Goal: Use online tool/utility: Use online tool/utility

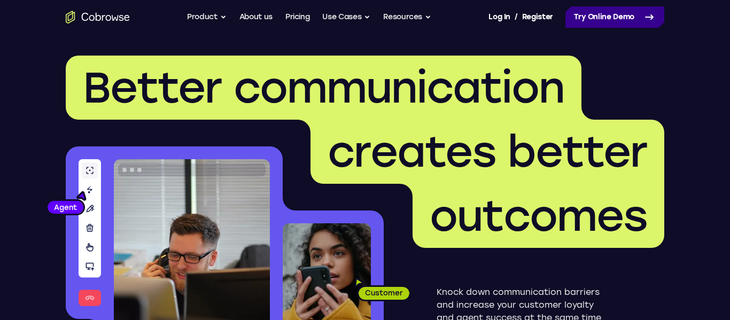
click at [615, 10] on link "Try Online Demo" at bounding box center [614, 16] width 99 height 21
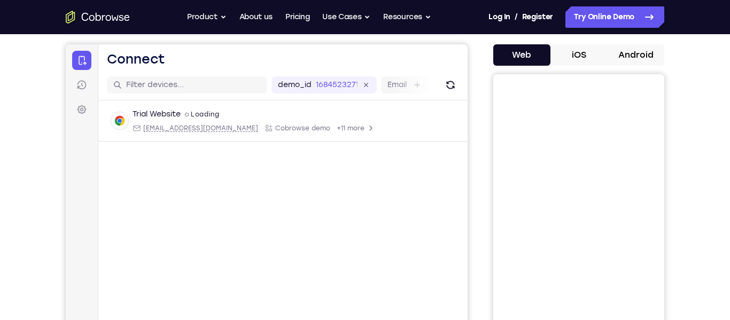
scroll to position [100, 0]
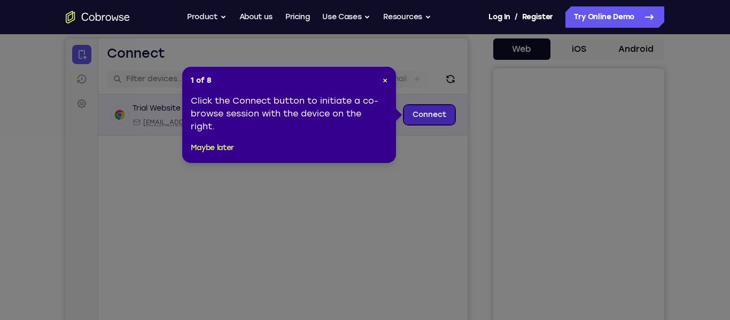
click at [426, 116] on link "Connect" at bounding box center [429, 114] width 51 height 19
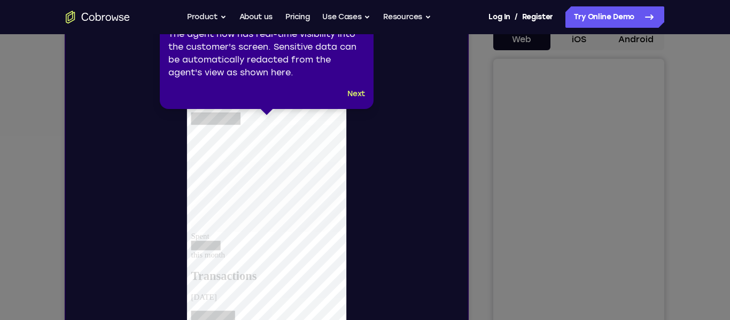
scroll to position [0, 0]
click at [352, 95] on button "Next" at bounding box center [356, 94] width 18 height 13
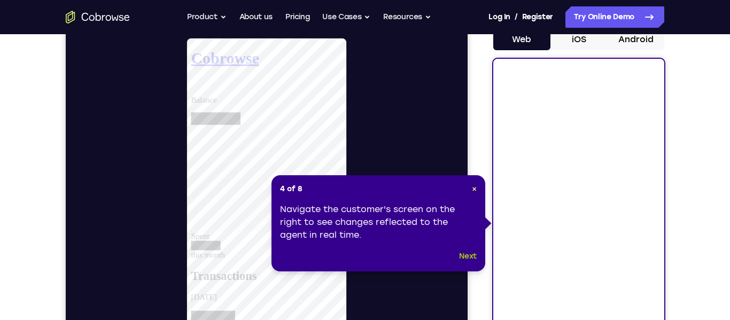
click at [467, 255] on button "Next" at bounding box center [468, 256] width 18 height 13
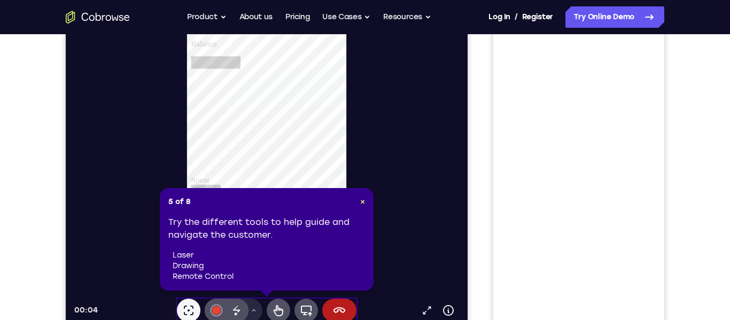
scroll to position [170, 0]
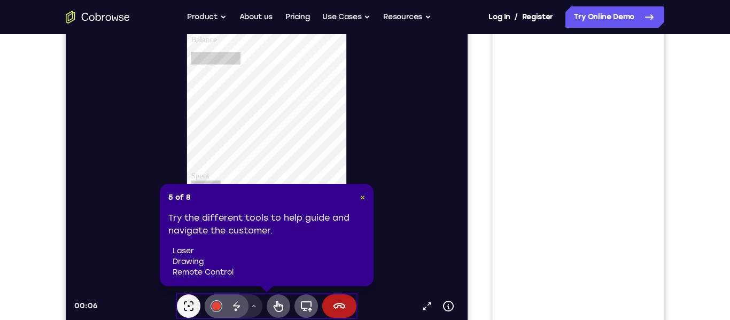
click at [360, 194] on span "×" at bounding box center [362, 197] width 5 height 9
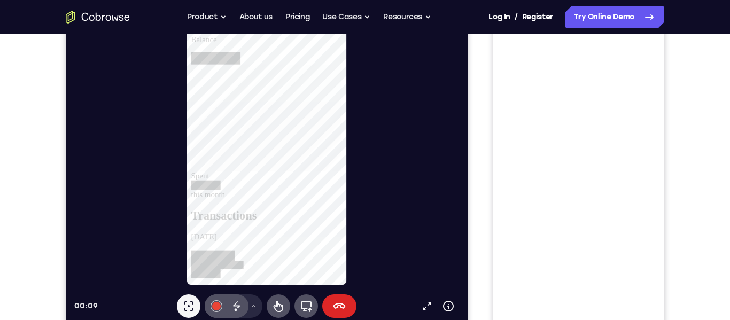
click at [342, 308] on icon at bounding box center [339, 306] width 12 height 6
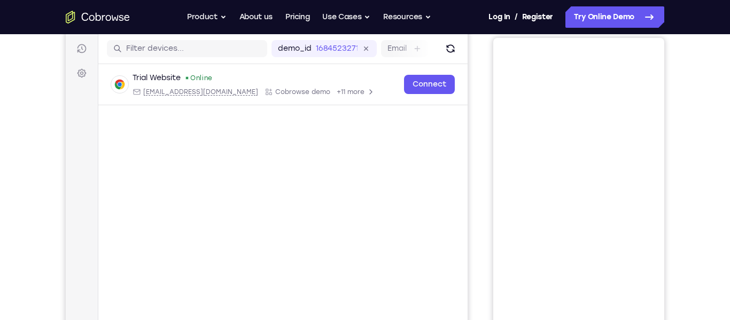
scroll to position [130, 0]
click at [232, 54] on input "text" at bounding box center [193, 49] width 135 height 11
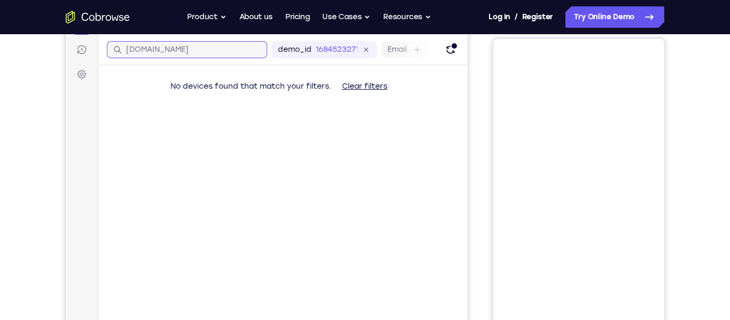
type input "[DOMAIN_NAME]"
click at [374, 89] on button "Clear filters" at bounding box center [364, 86] width 62 height 21
